Goal: Book appointment/travel/reservation

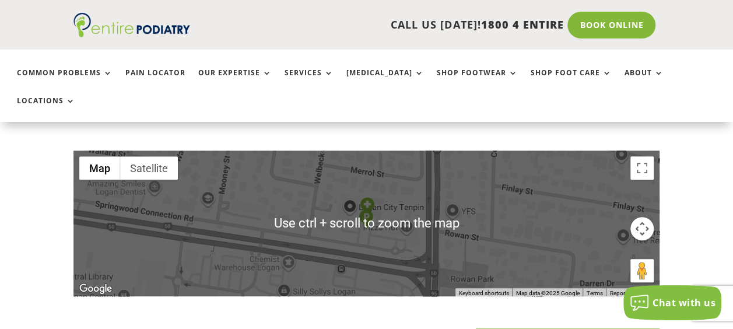
scroll to position [188, 0]
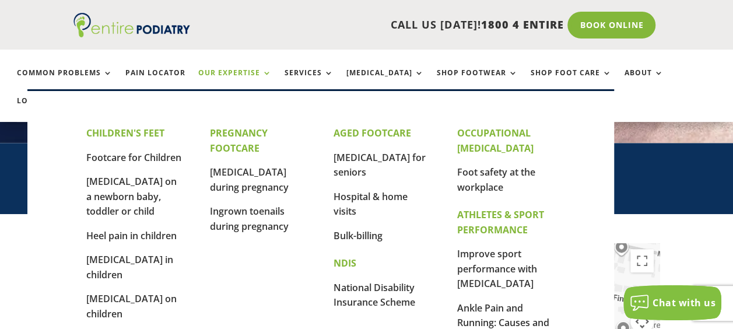
click at [256, 75] on link "Our Expertise" at bounding box center [235, 81] width 74 height 25
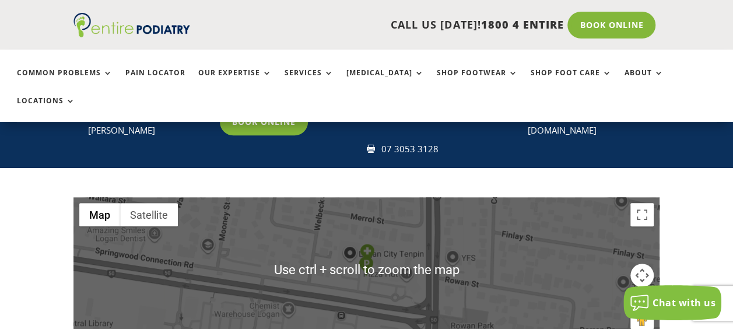
scroll to position [188, 0]
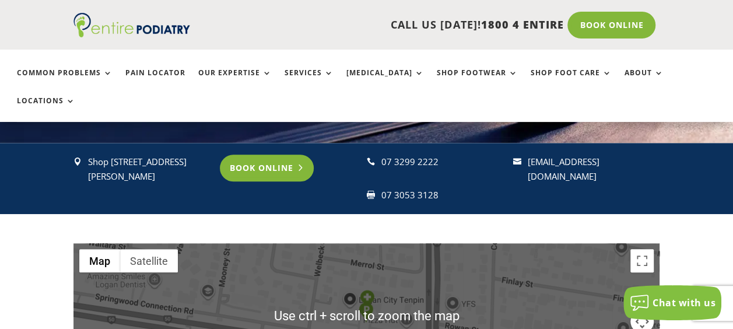
click at [267, 155] on link "Book Online" at bounding box center [267, 168] width 94 height 27
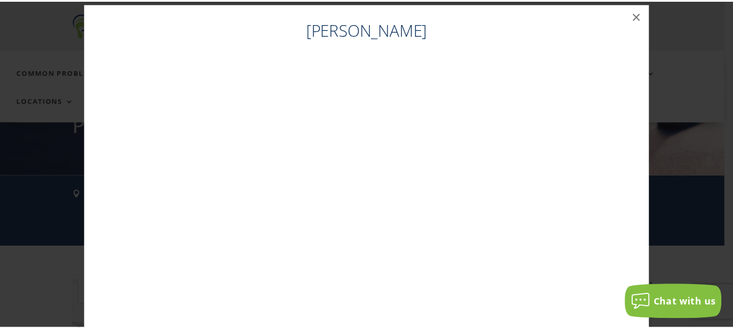
scroll to position [0, 0]
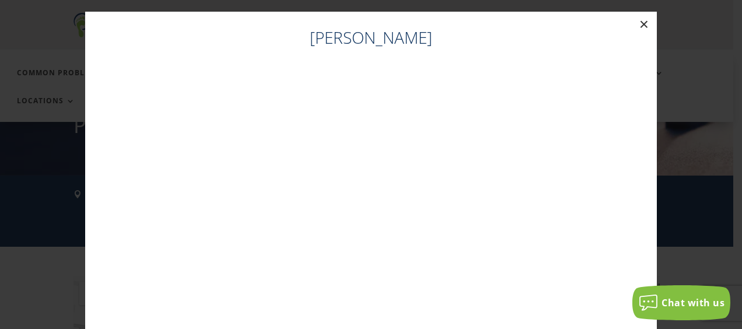
click at [640, 20] on button "×" at bounding box center [644, 25] width 26 height 26
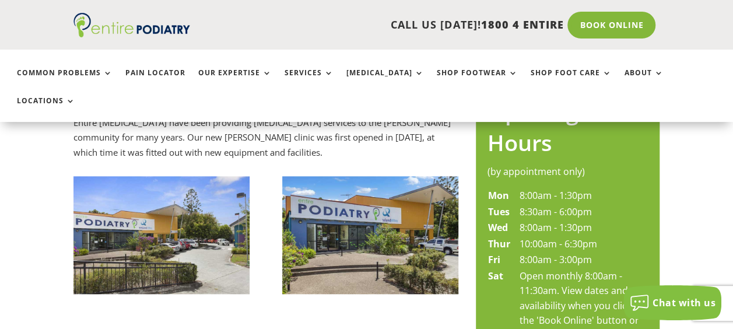
scroll to position [671, 0]
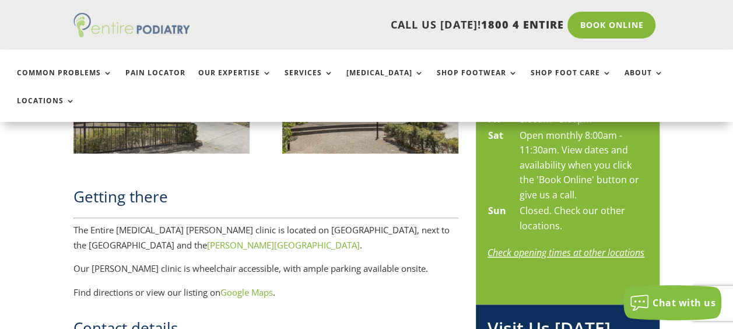
click at [134, 27] on img at bounding box center [132, 25] width 117 height 25
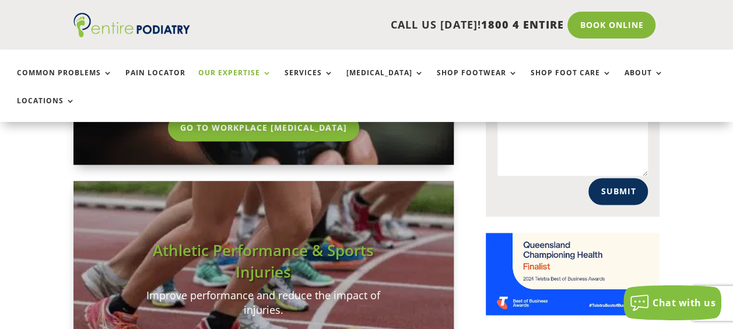
scroll to position [662, 0]
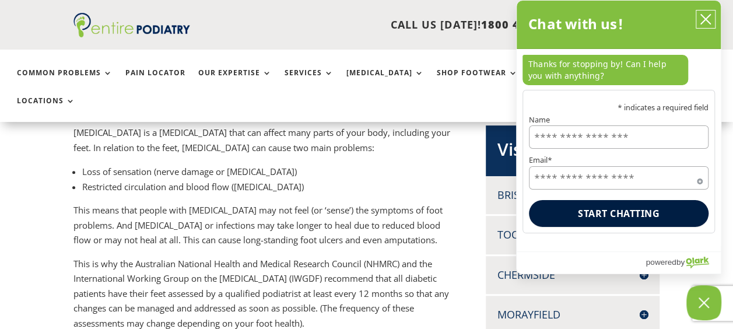
click at [700, 18] on icon "close chatbox" at bounding box center [706, 19] width 12 height 12
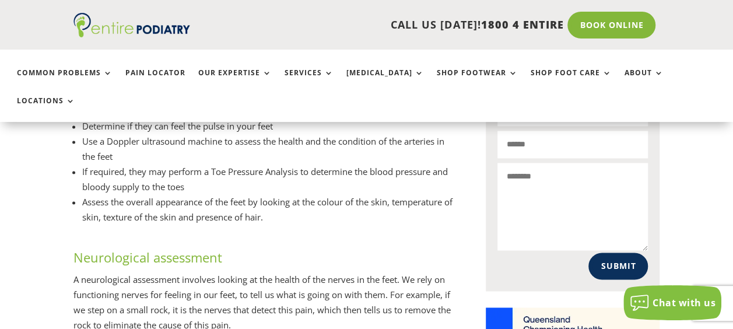
scroll to position [67, 0]
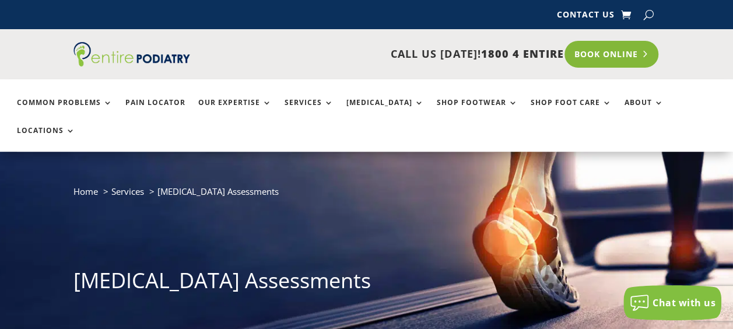
click at [618, 53] on link "Book Online" at bounding box center [612, 54] width 94 height 27
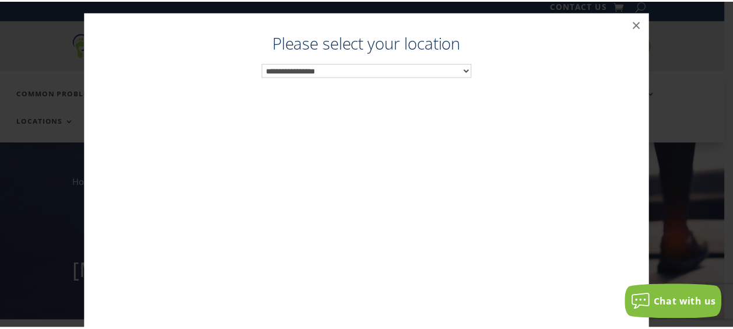
scroll to position [12, 0]
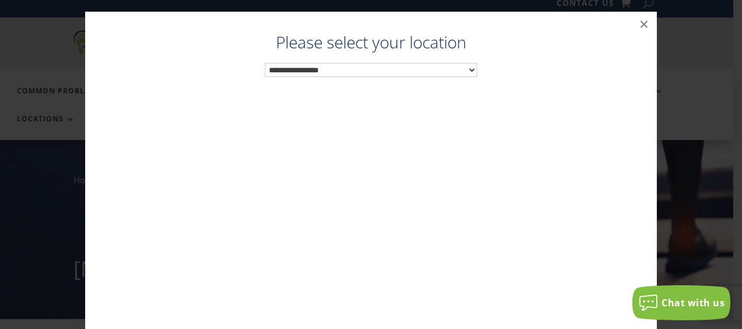
click at [466, 69] on select "**********" at bounding box center [371, 70] width 212 height 15
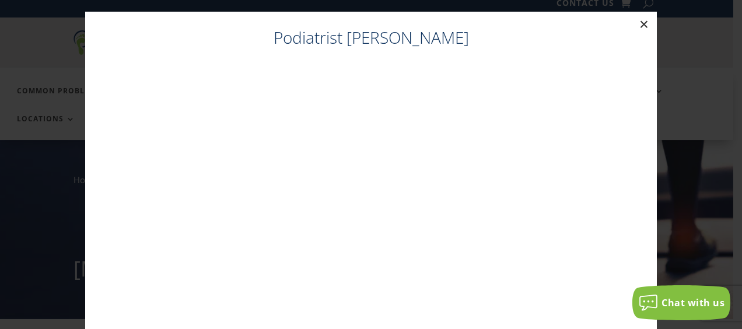
click at [641, 23] on button "×" at bounding box center [644, 25] width 26 height 26
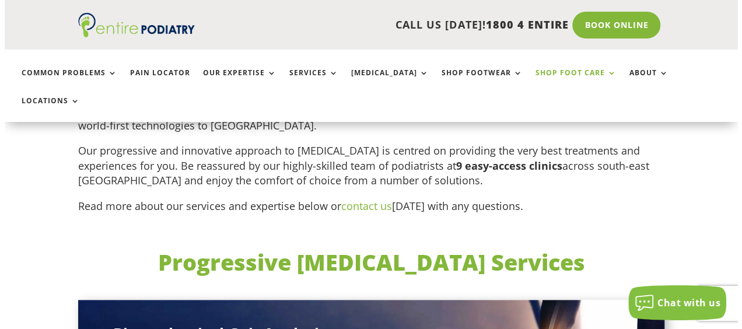
scroll to position [282, 0]
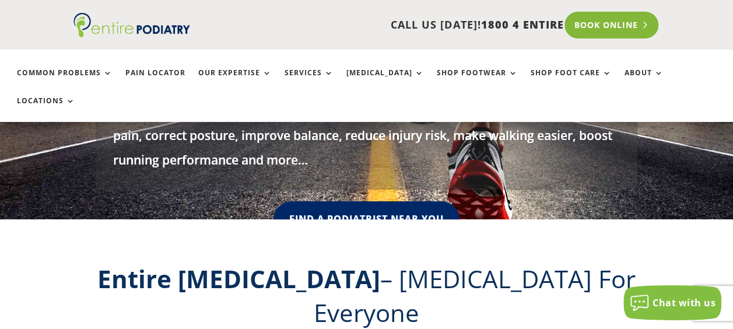
click at [608, 22] on link "Book Online" at bounding box center [612, 25] width 94 height 27
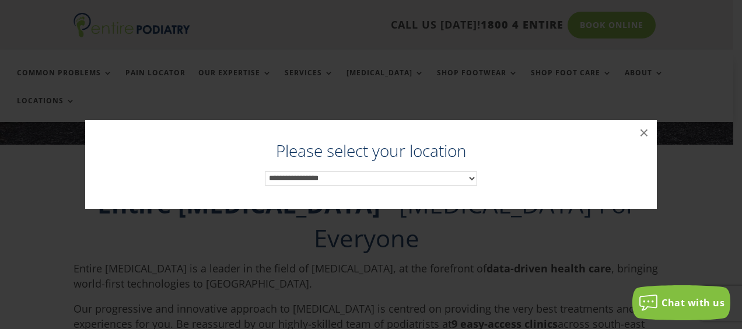
scroll to position [359, 0]
click at [294, 175] on select "**********" at bounding box center [371, 179] width 212 height 15
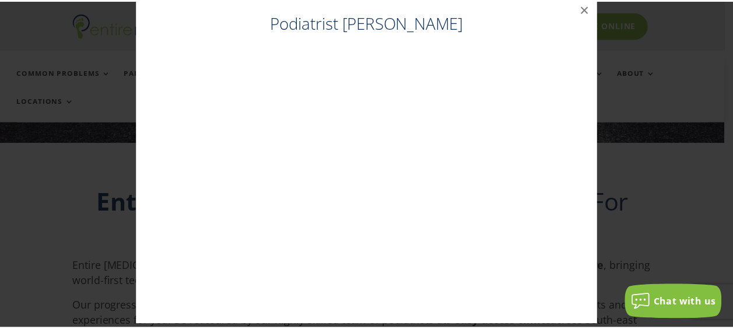
scroll to position [23, 0]
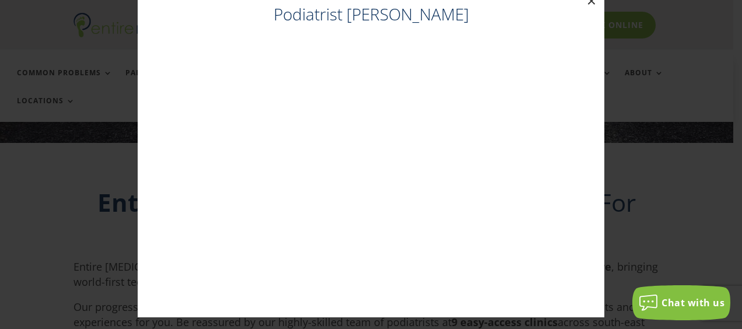
click at [585, 1] on button "×" at bounding box center [592, 1] width 26 height 26
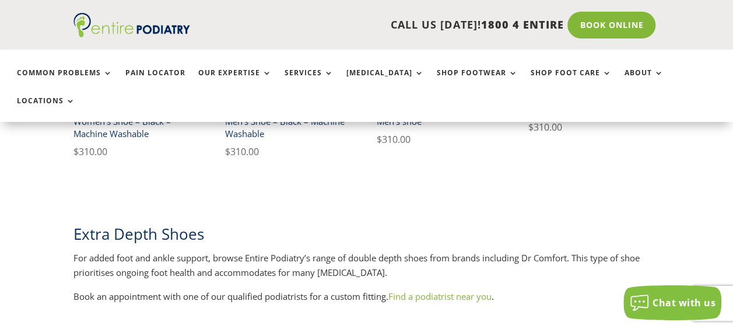
scroll to position [945, 0]
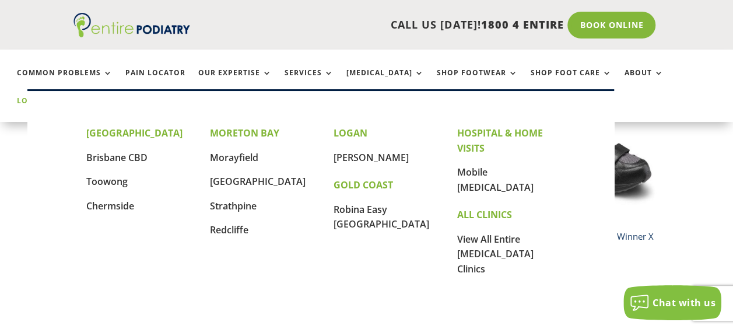
click at [75, 97] on link "Locations" at bounding box center [46, 109] width 58 height 25
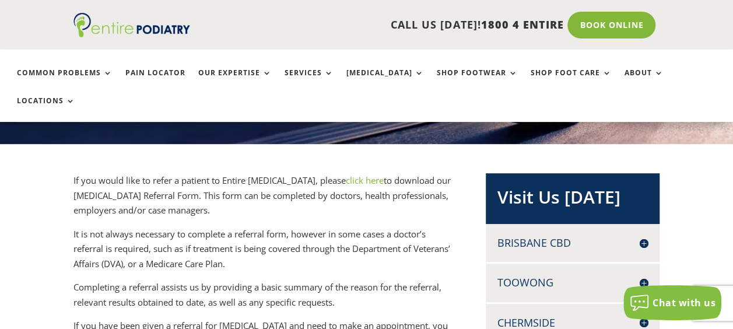
click at [346, 174] on link "click here" at bounding box center [365, 180] width 38 height 12
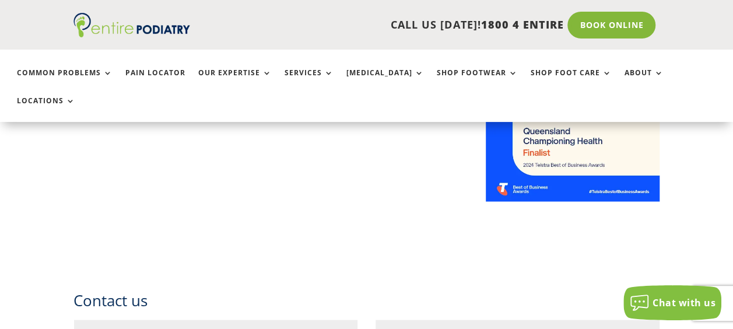
scroll to position [797, 0]
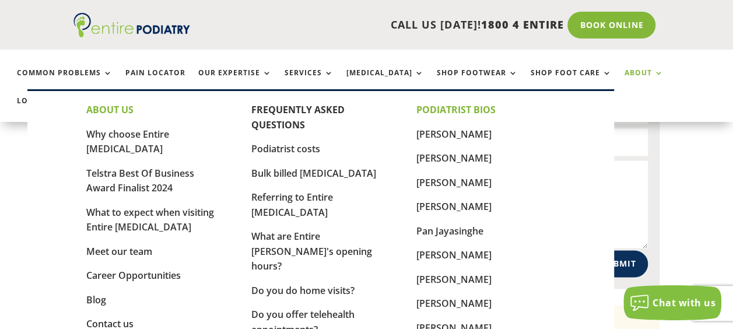
click at [627, 76] on link "About" at bounding box center [644, 81] width 39 height 25
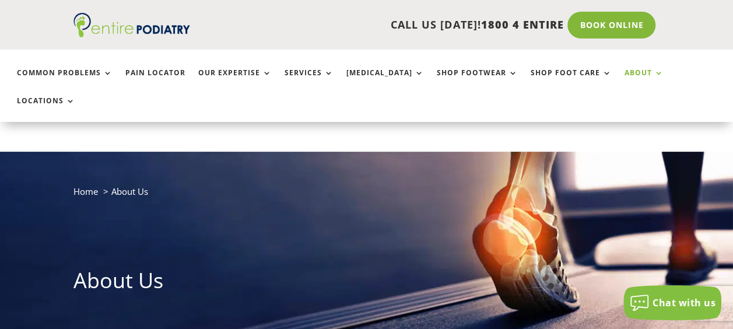
scroll to position [140, 0]
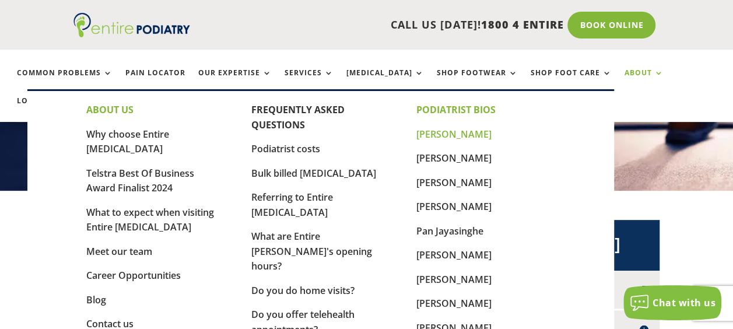
click at [446, 135] on link "[PERSON_NAME]" at bounding box center [454, 134] width 75 height 13
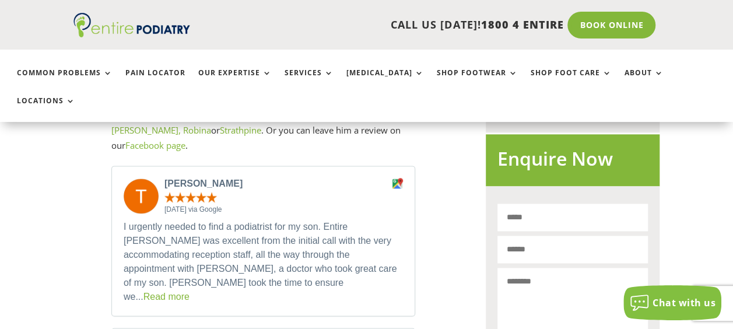
scroll to position [892, 0]
